Goal: Navigation & Orientation: Find specific page/section

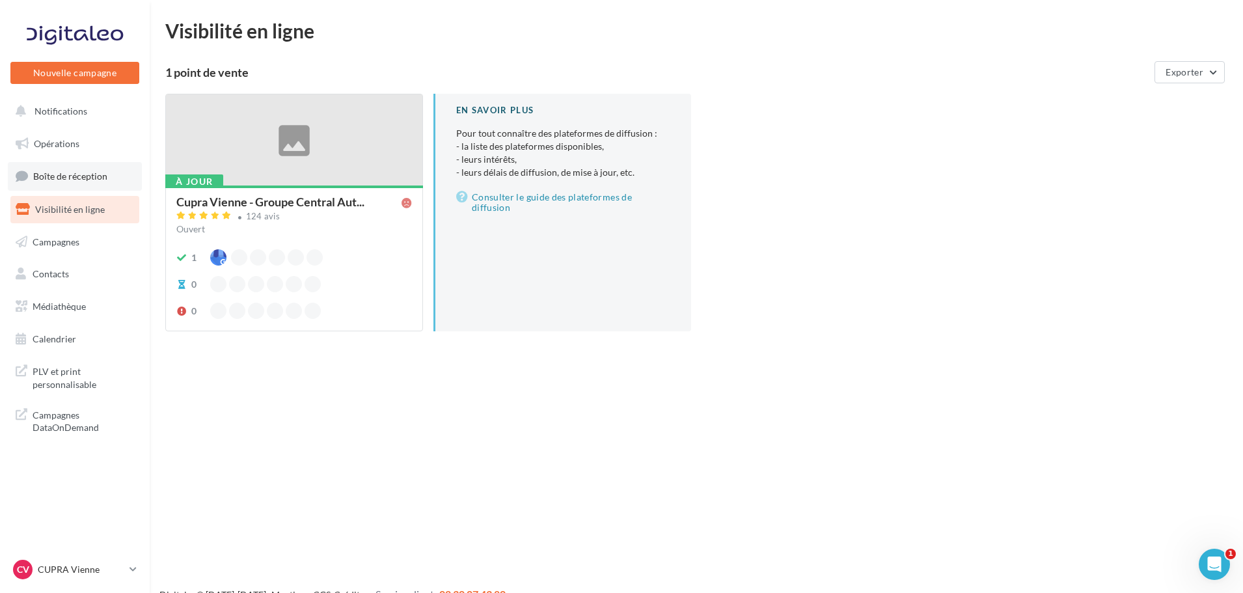
click at [68, 181] on span "Boîte de réception" at bounding box center [70, 176] width 74 height 11
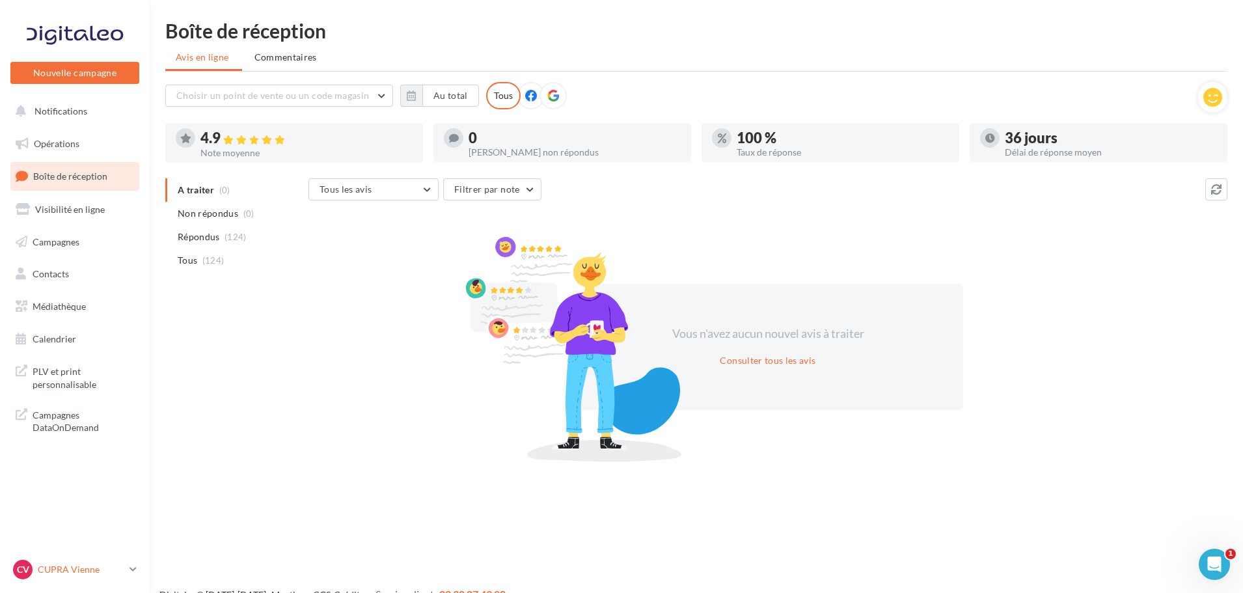
click at [113, 577] on div "CV CUPRA Vienne cupra_vienne" at bounding box center [68, 570] width 111 height 20
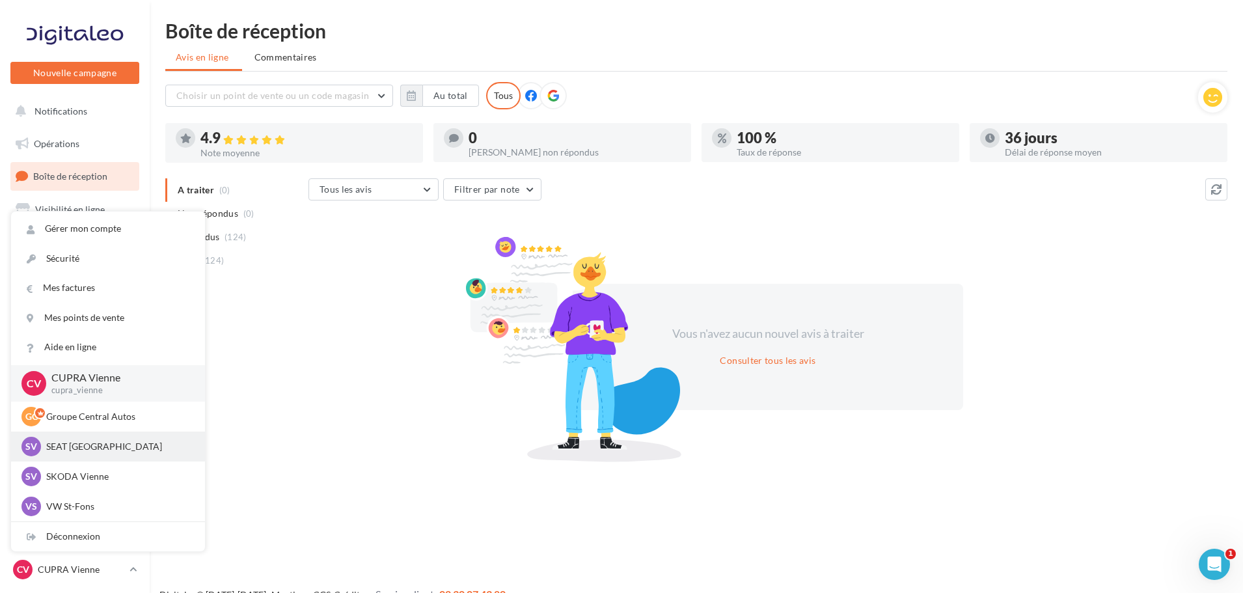
click at [138, 436] on div "SV SEAT [GEOGRAPHIC_DATA] SEAT-[GEOGRAPHIC_DATA]" at bounding box center [108, 447] width 194 height 30
click at [138, 450] on p "SEAT [GEOGRAPHIC_DATA]" at bounding box center [117, 446] width 143 height 13
